Goal: Participate in discussion

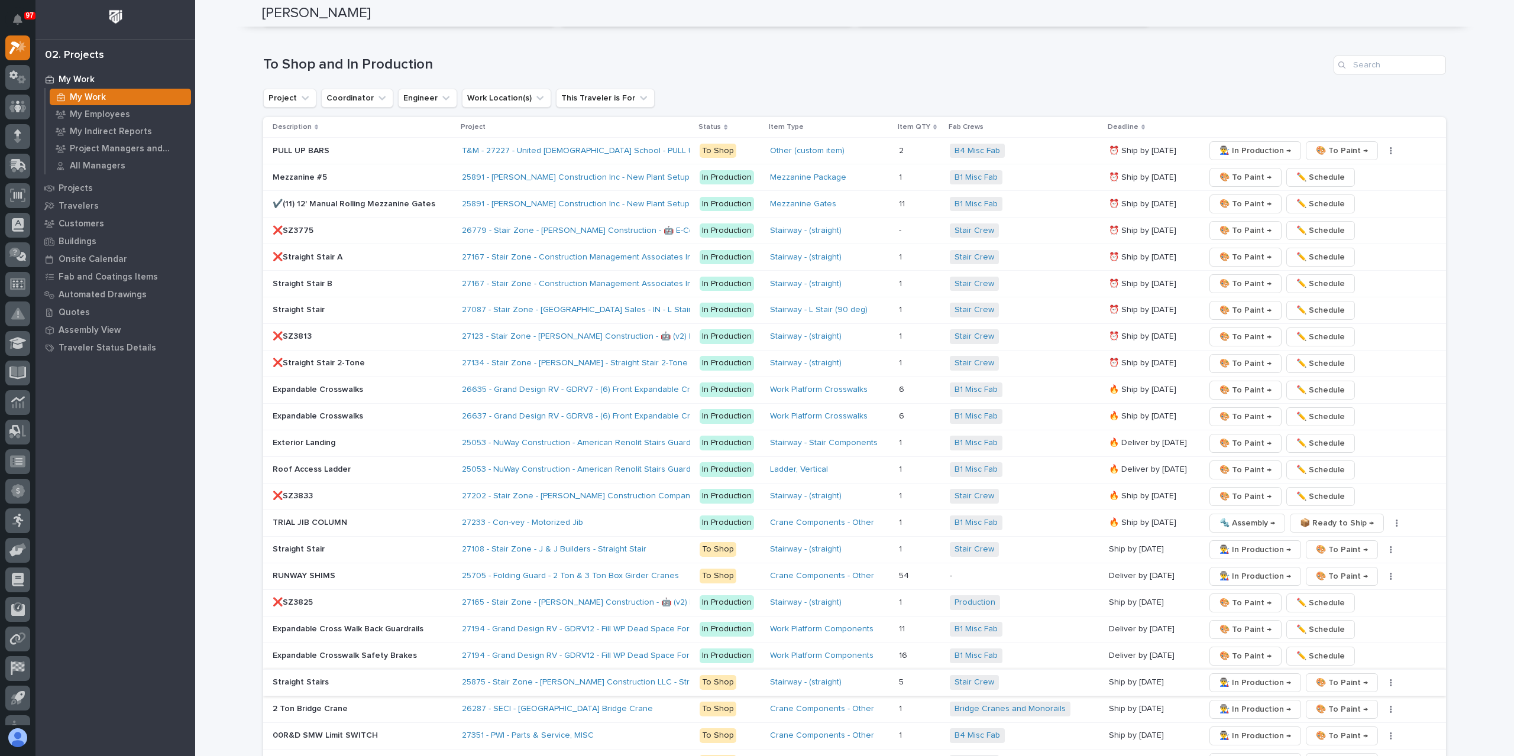
scroll to position [1760, 0]
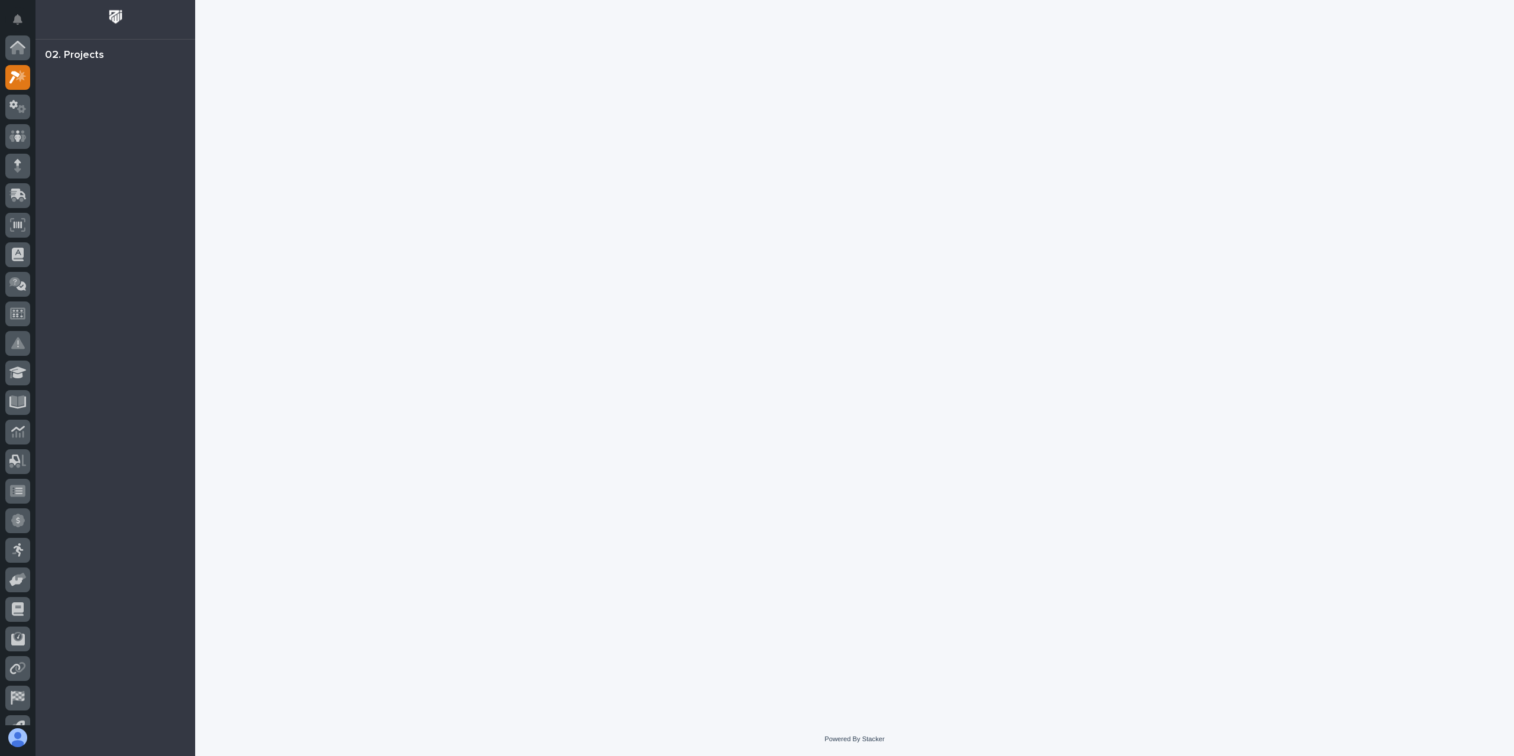
scroll to position [30, 0]
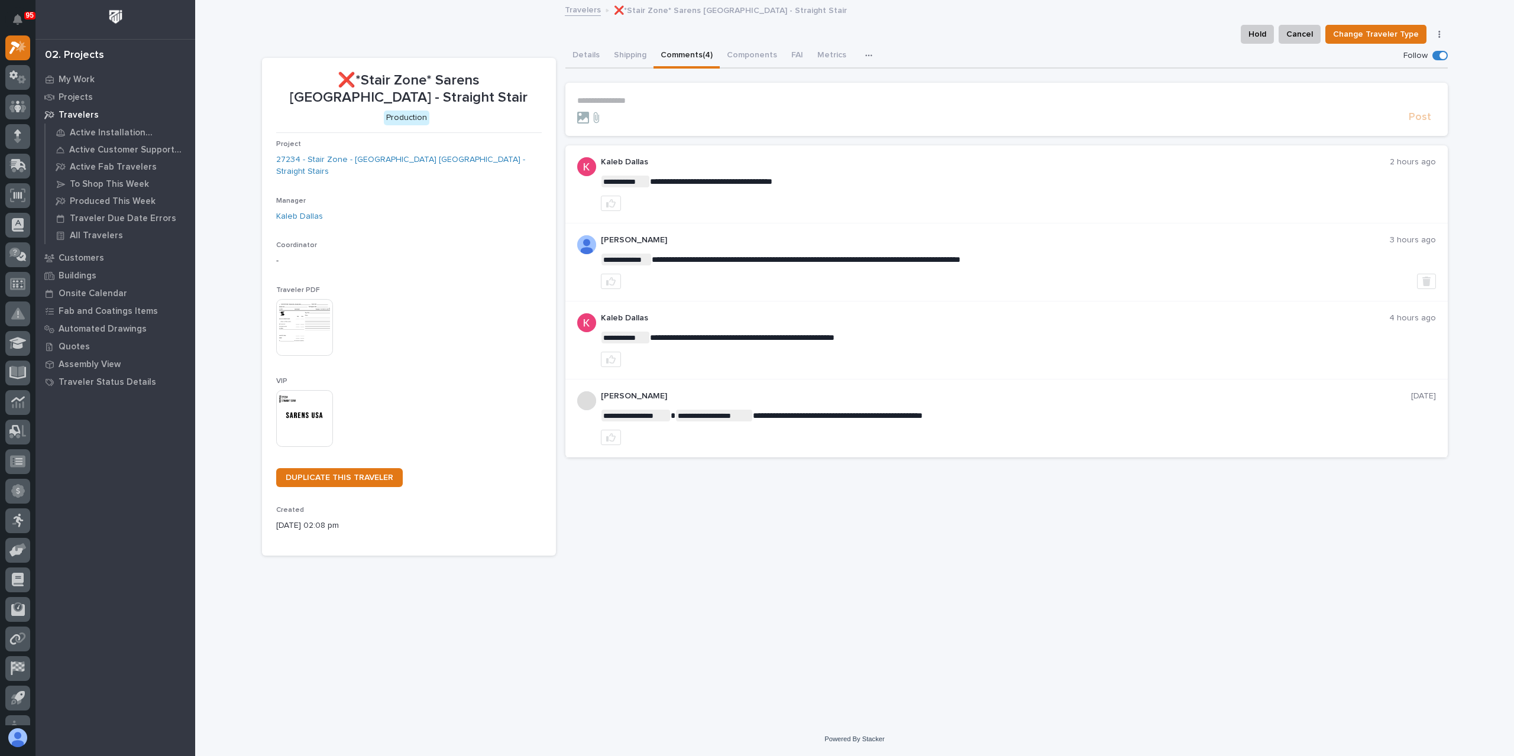
click at [638, 101] on p "**********" at bounding box center [1006, 101] width 859 height 10
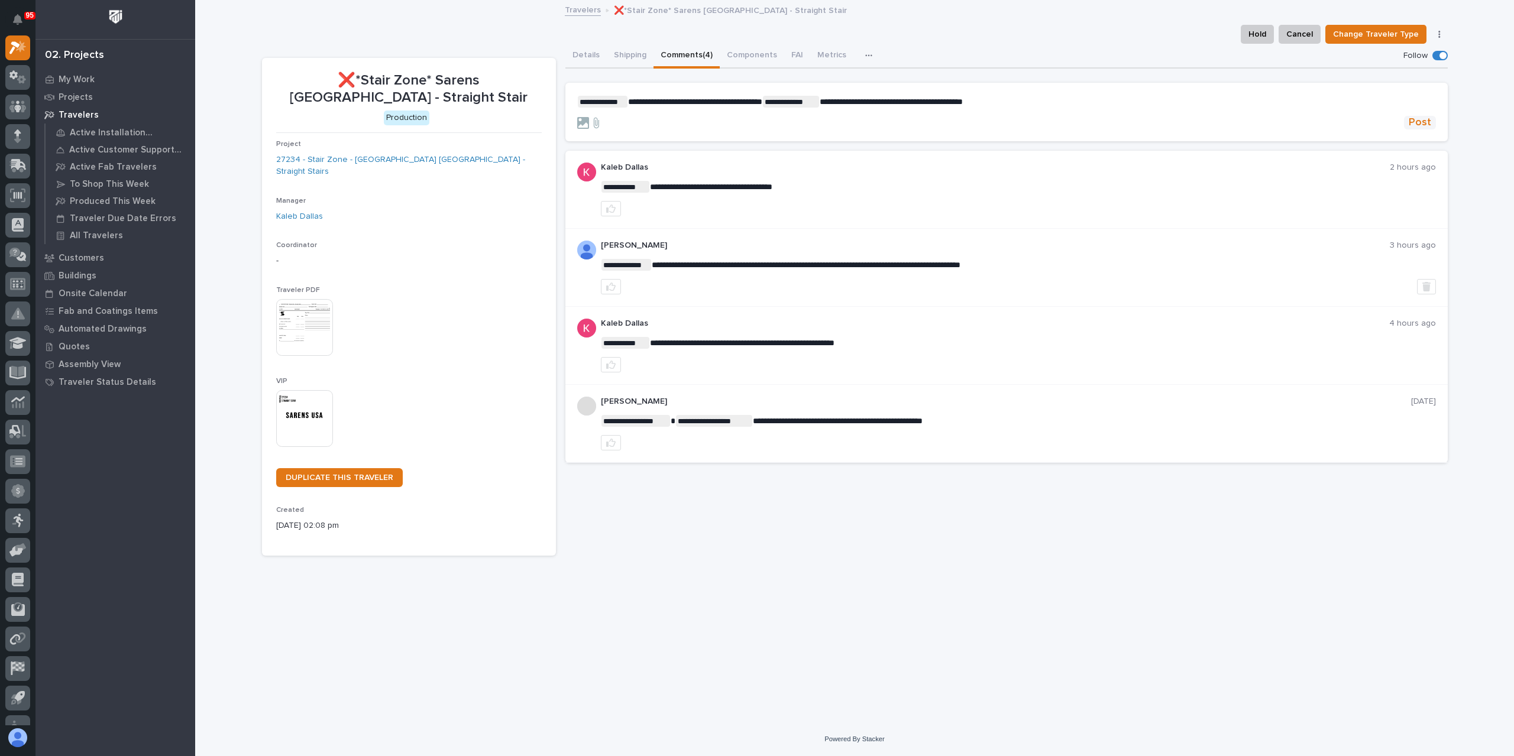
click at [1416, 125] on span "Post" at bounding box center [1420, 123] width 22 height 14
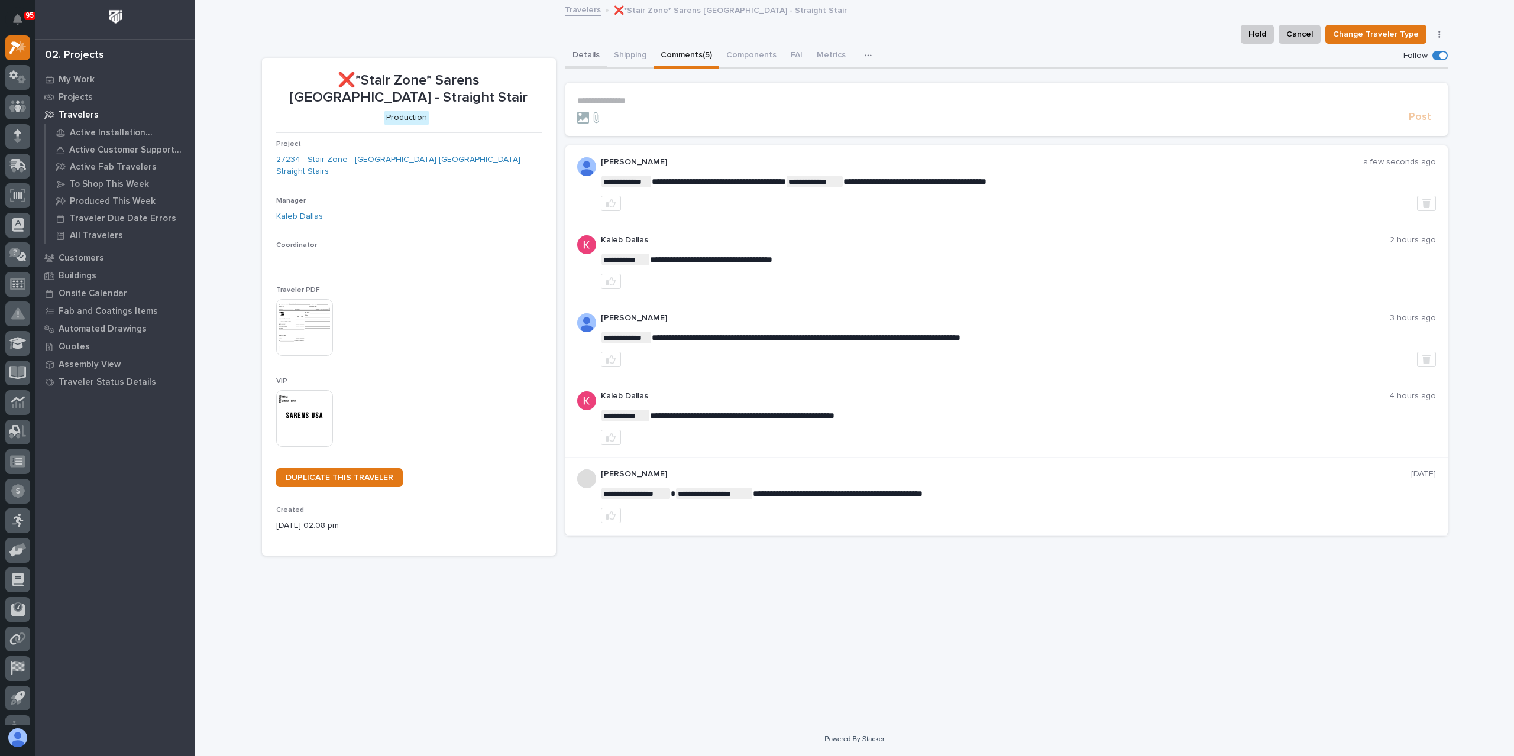
click at [592, 60] on button "Details" at bounding box center [585, 56] width 41 height 25
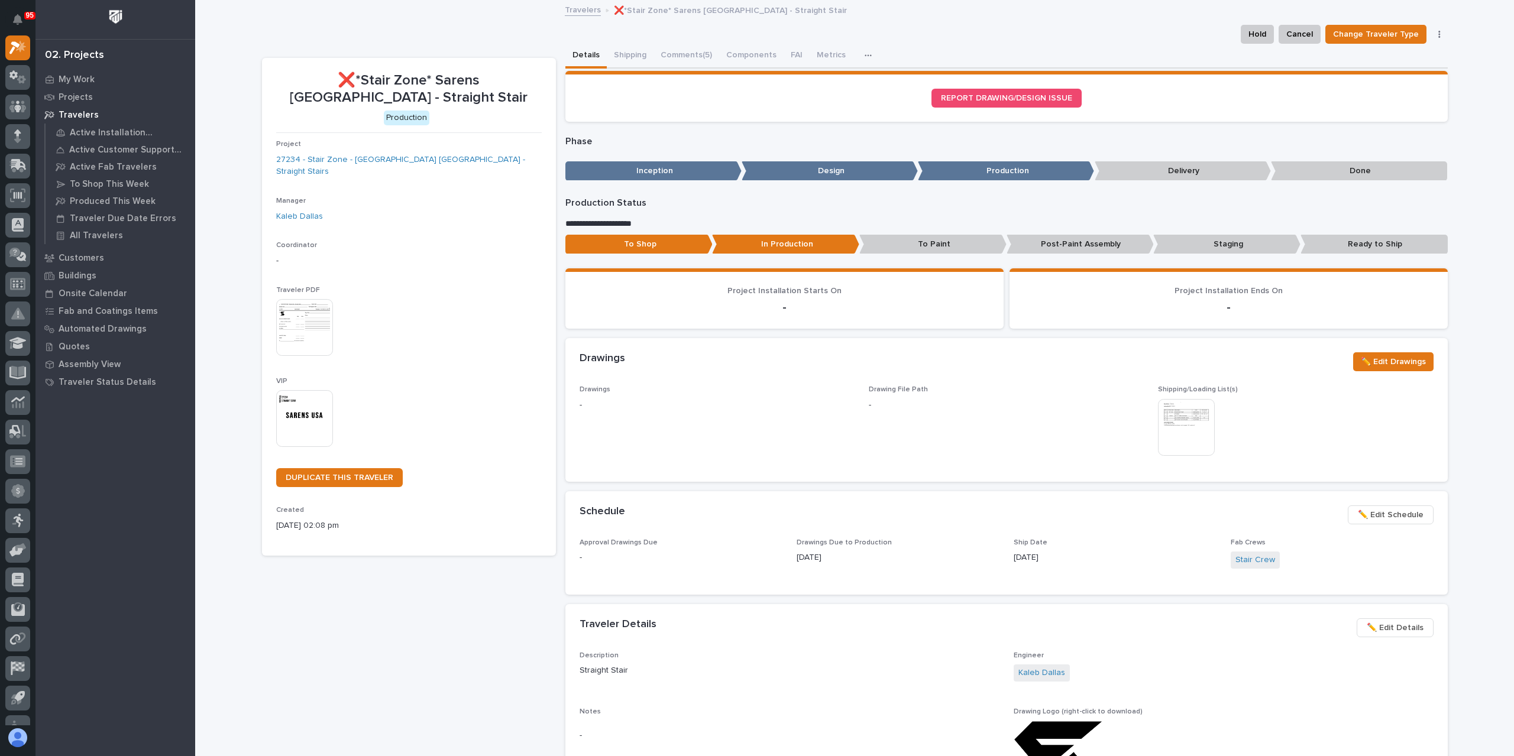
click at [919, 253] on p "To Paint" at bounding box center [932, 245] width 147 height 20
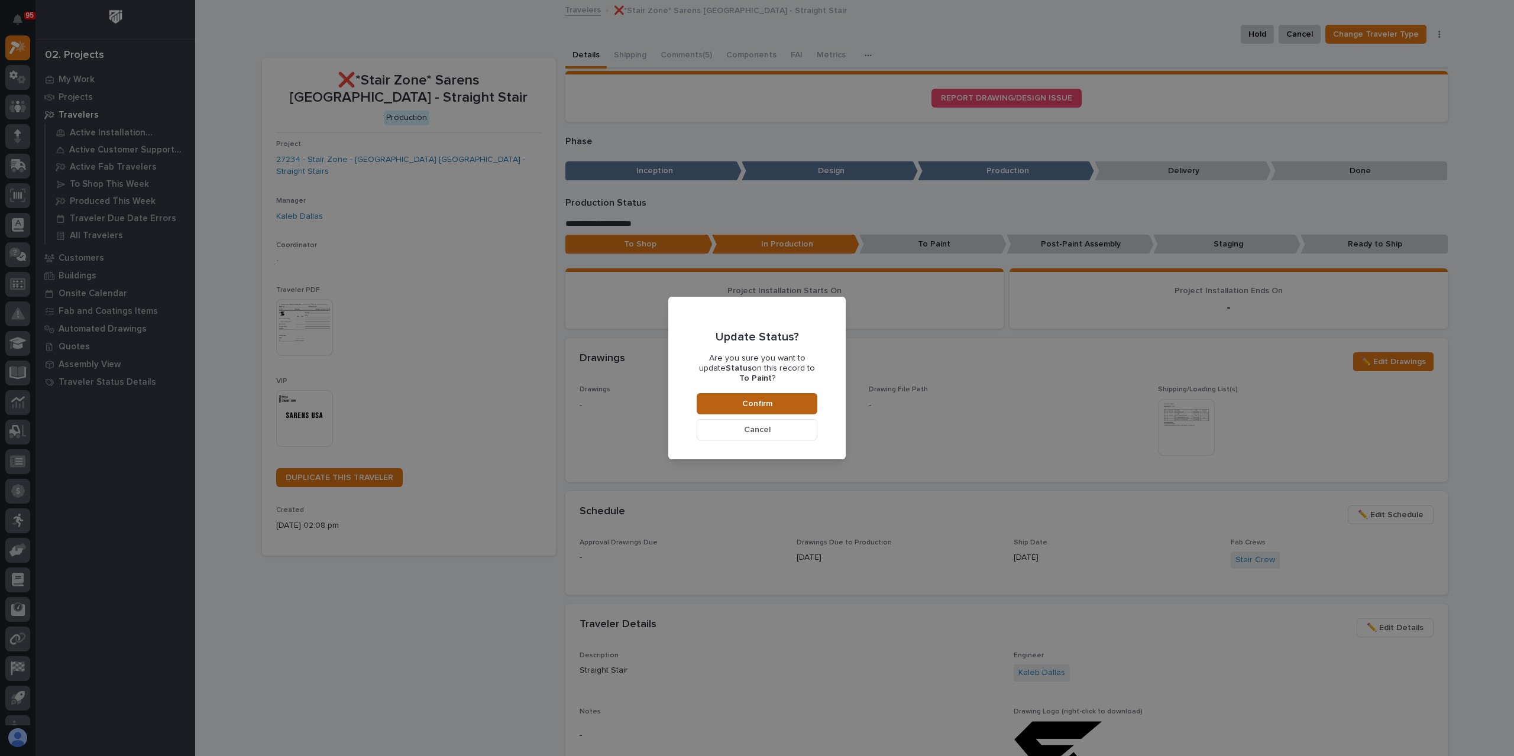
click at [768, 399] on span "Confirm" at bounding box center [757, 404] width 30 height 11
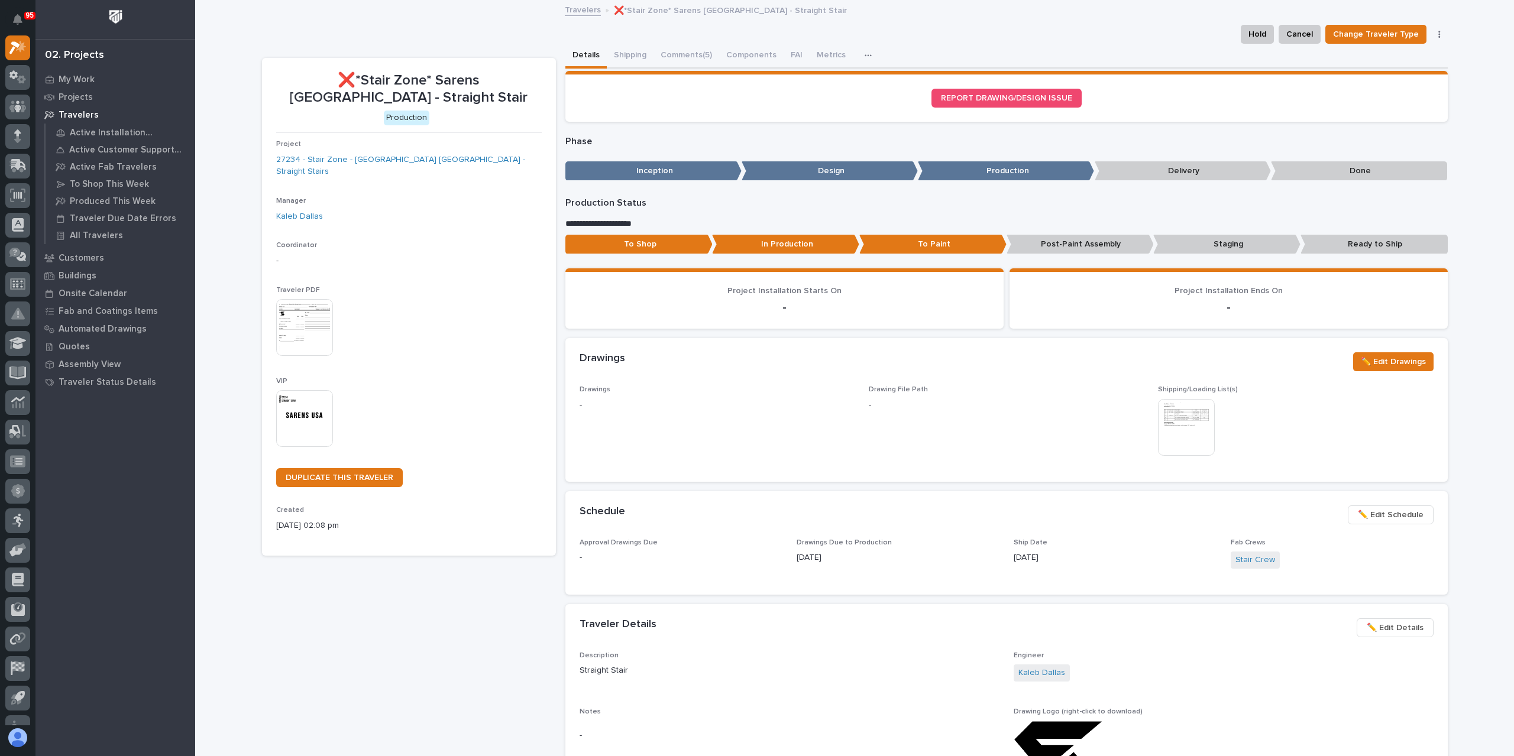
scroll to position [70, 0]
